Goal: Find specific page/section: Find specific page/section

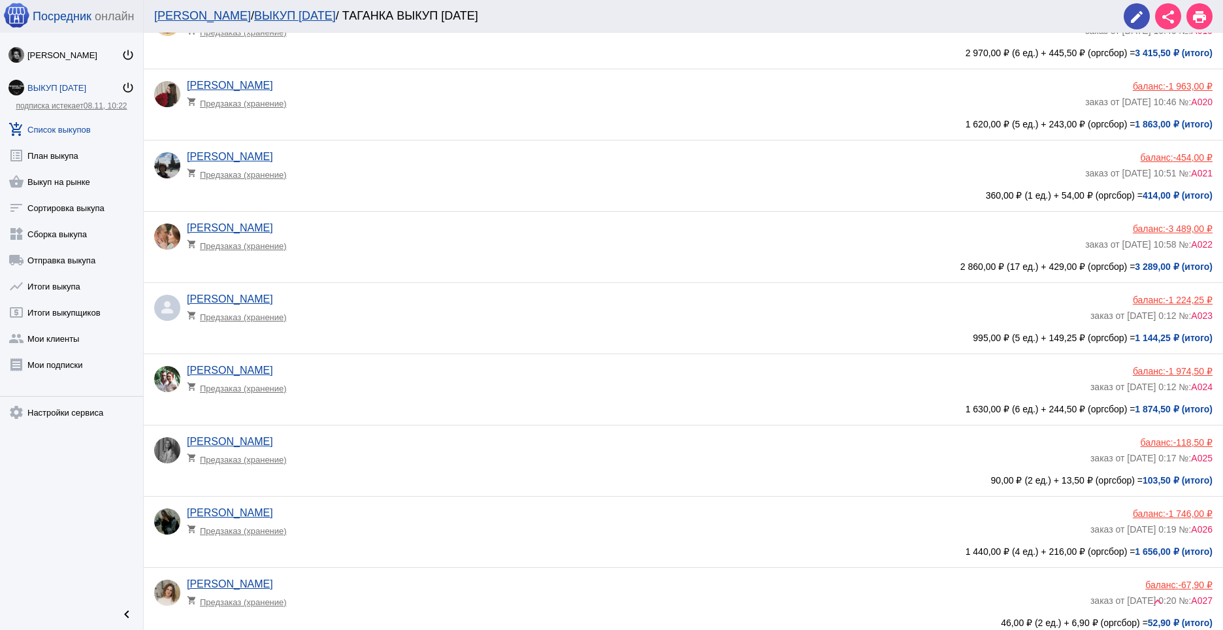
scroll to position [1411, 0]
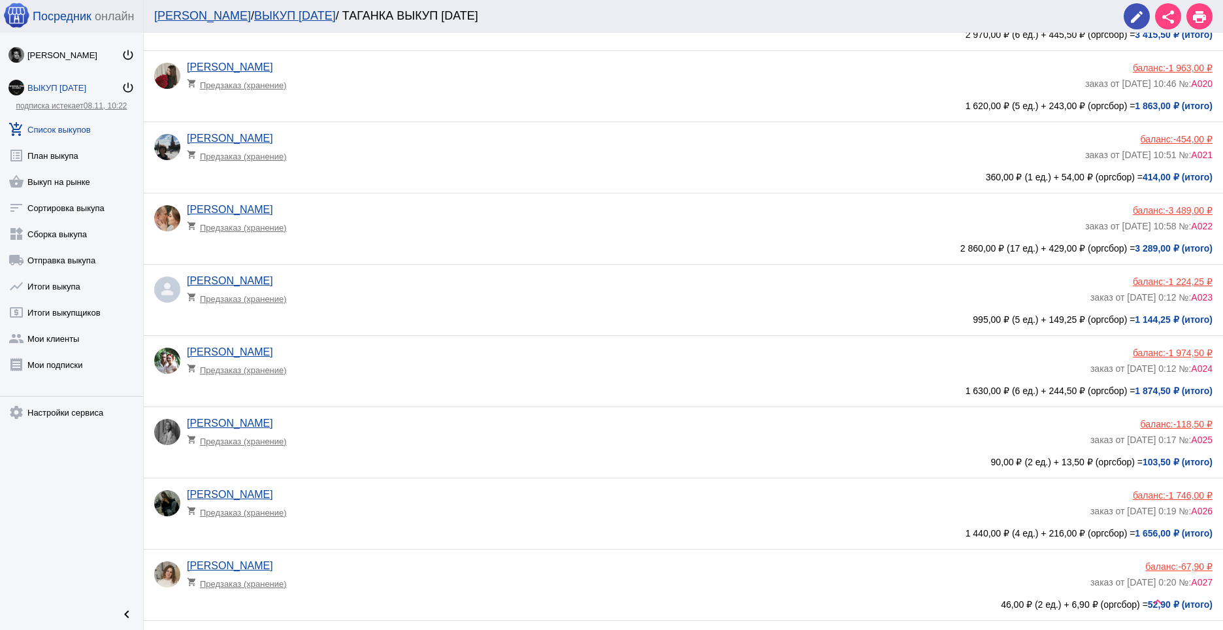
click at [258, 348] on link "[PERSON_NAME]" at bounding box center [230, 351] width 86 height 11
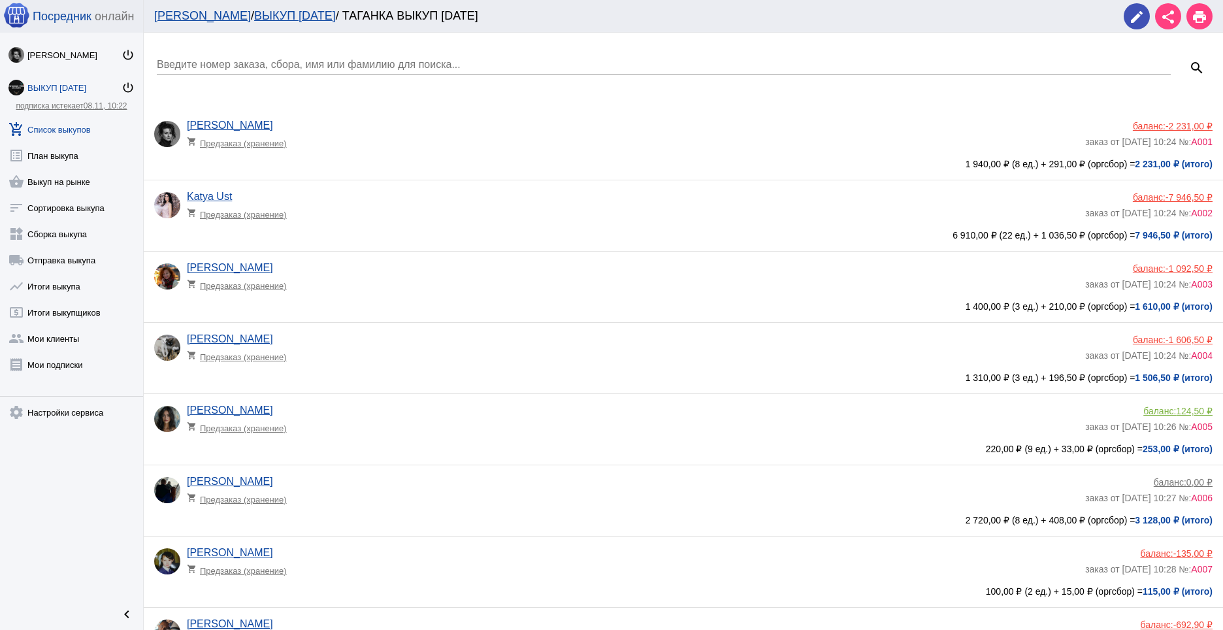
click at [56, 127] on link "add_shopping_cart Список выкупов" at bounding box center [71, 127] width 143 height 26
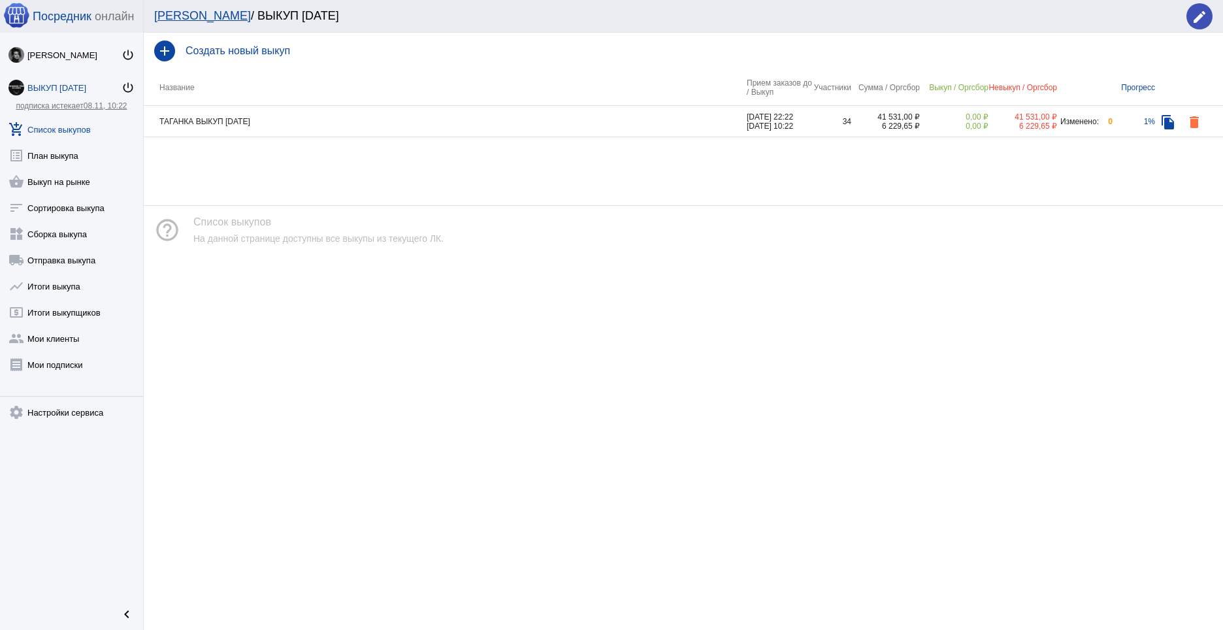
click at [553, 113] on td "ТАГАНКА ВЫКУП [DATE]" at bounding box center [445, 121] width 603 height 31
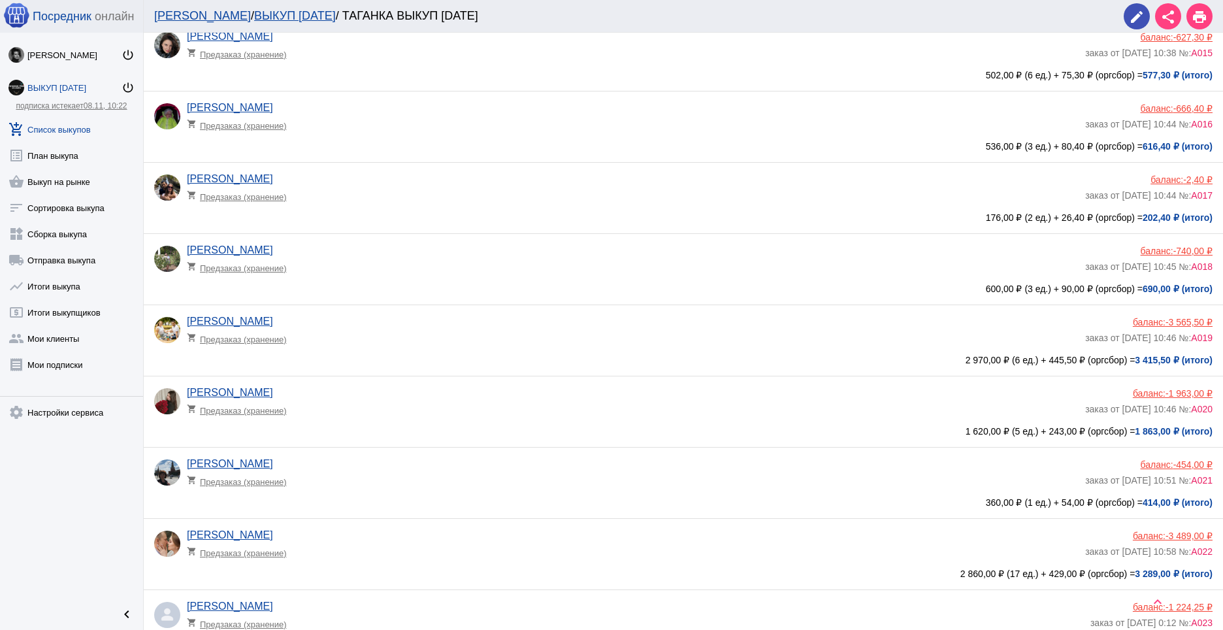
scroll to position [1095, 0]
